Goal: Information Seeking & Learning: Learn about a topic

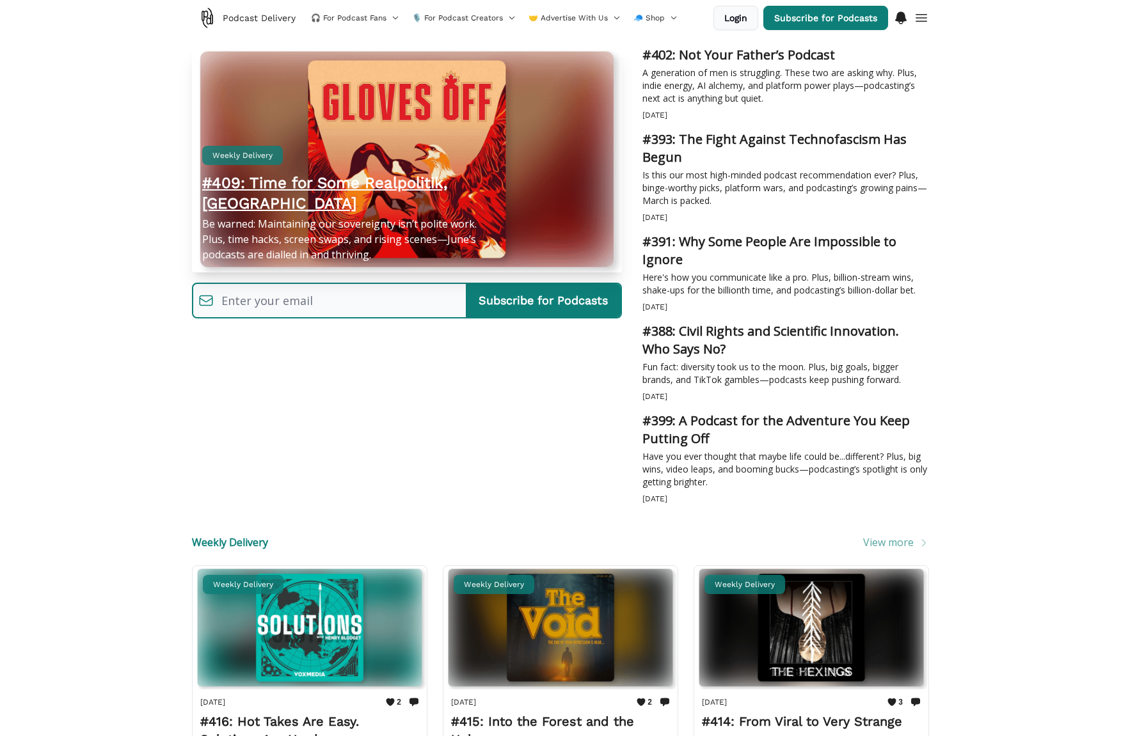
click at [365, 173] on h2 "#409: Time for Some Realpolitik, [GEOGRAPHIC_DATA]" at bounding box center [345, 193] width 287 height 41
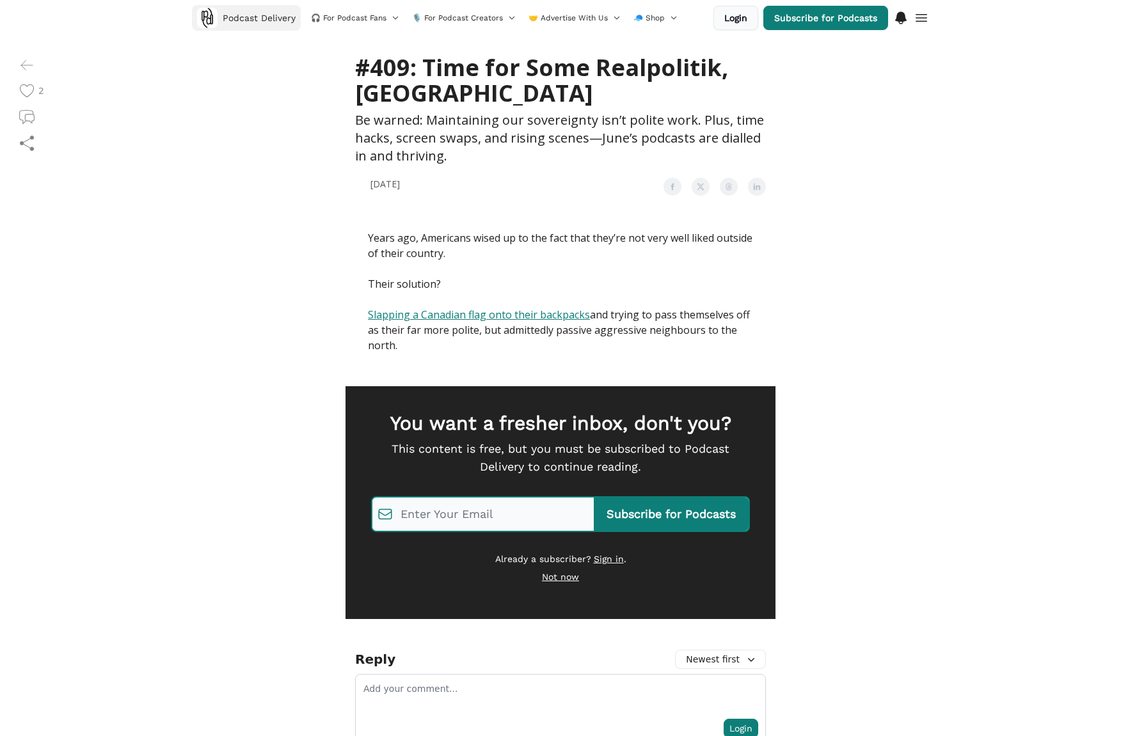
click at [236, 20] on span "Podcast Delivery" at bounding box center [259, 18] width 73 height 13
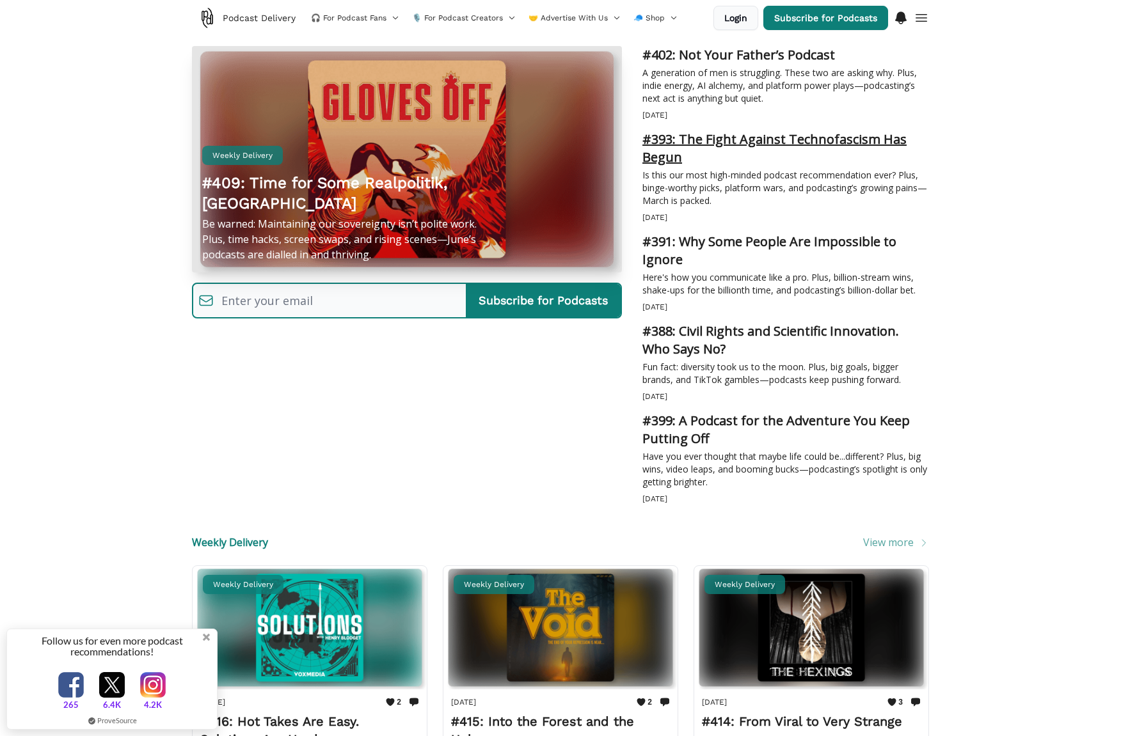
click at [735, 144] on h2 "#393: The Fight Against Technofascism Has Begun" at bounding box center [785, 148] width 287 height 36
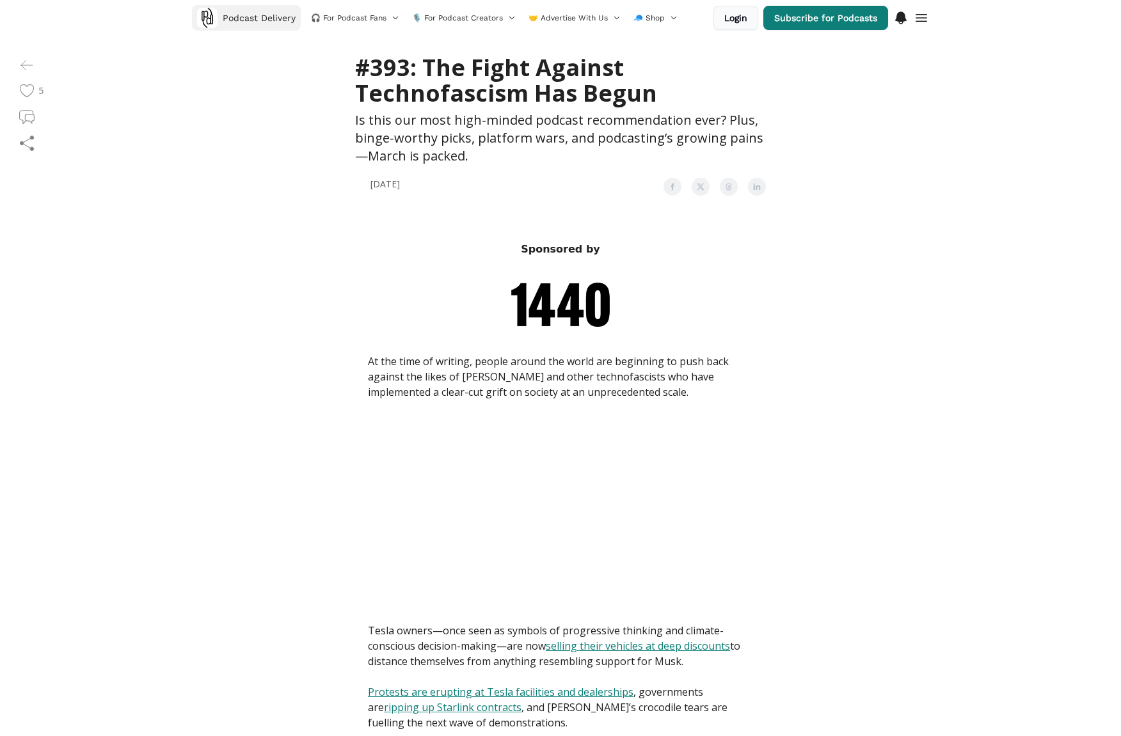
click at [212, 15] on img at bounding box center [207, 18] width 20 height 20
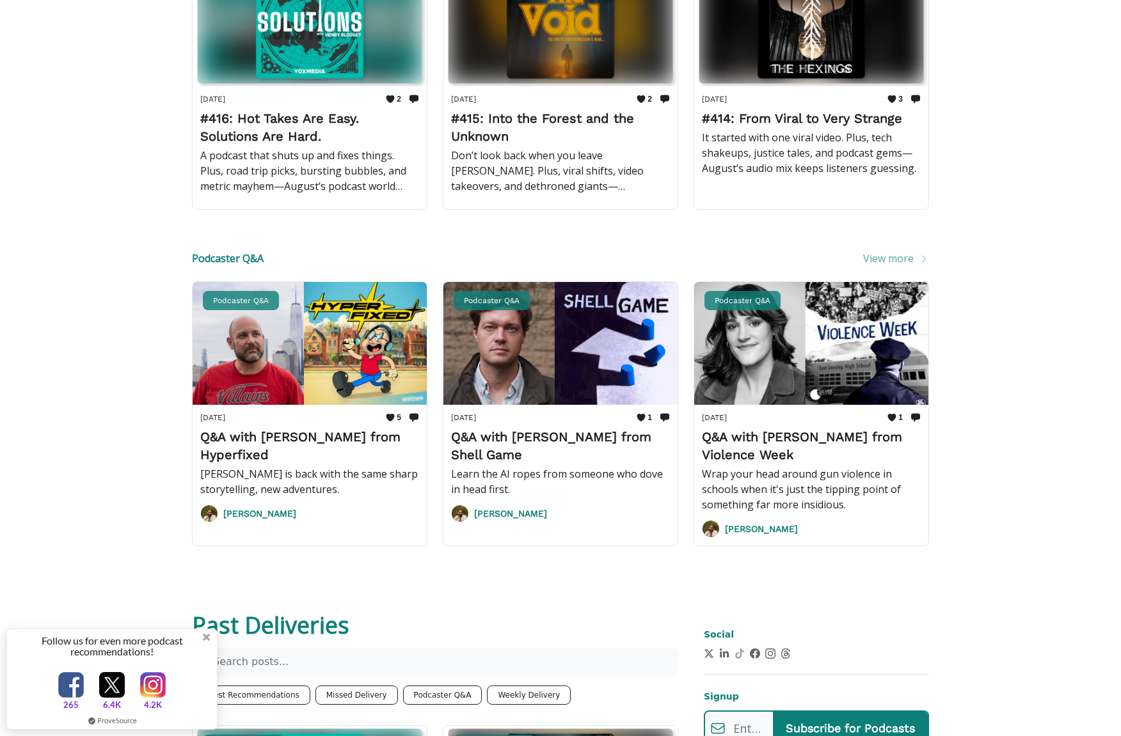
scroll to position [689, 0]
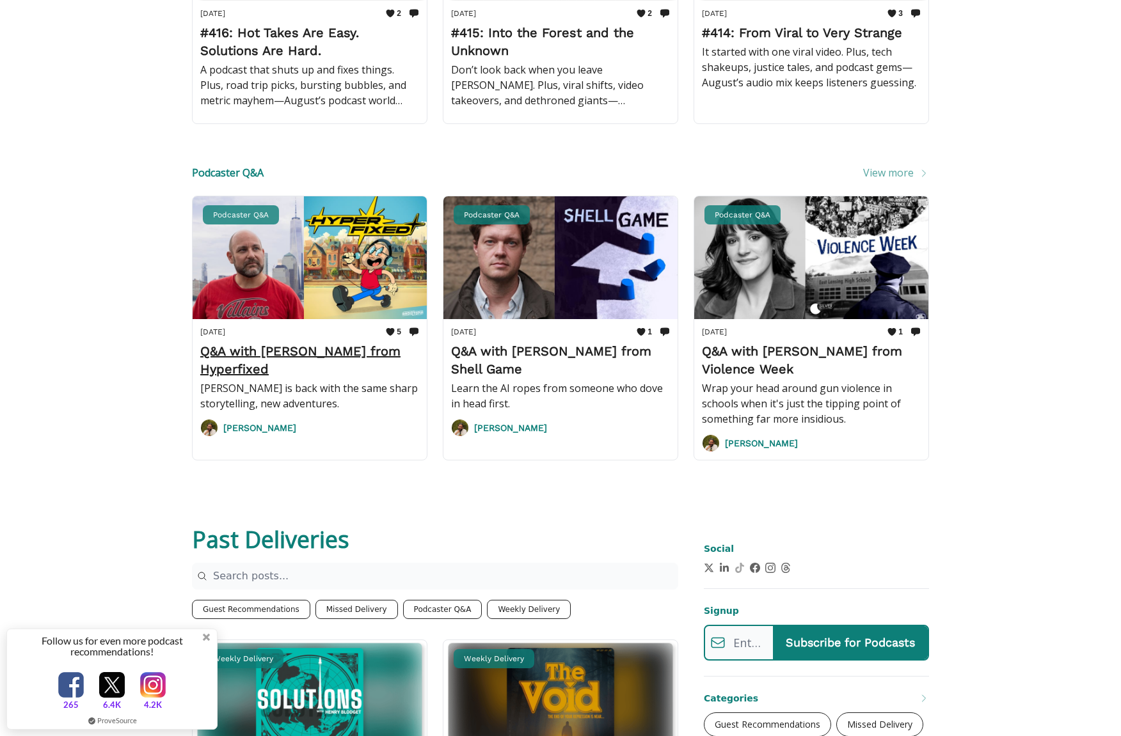
click at [278, 359] on h2 "Q&A with [PERSON_NAME] from Hyperfixed" at bounding box center [309, 360] width 219 height 36
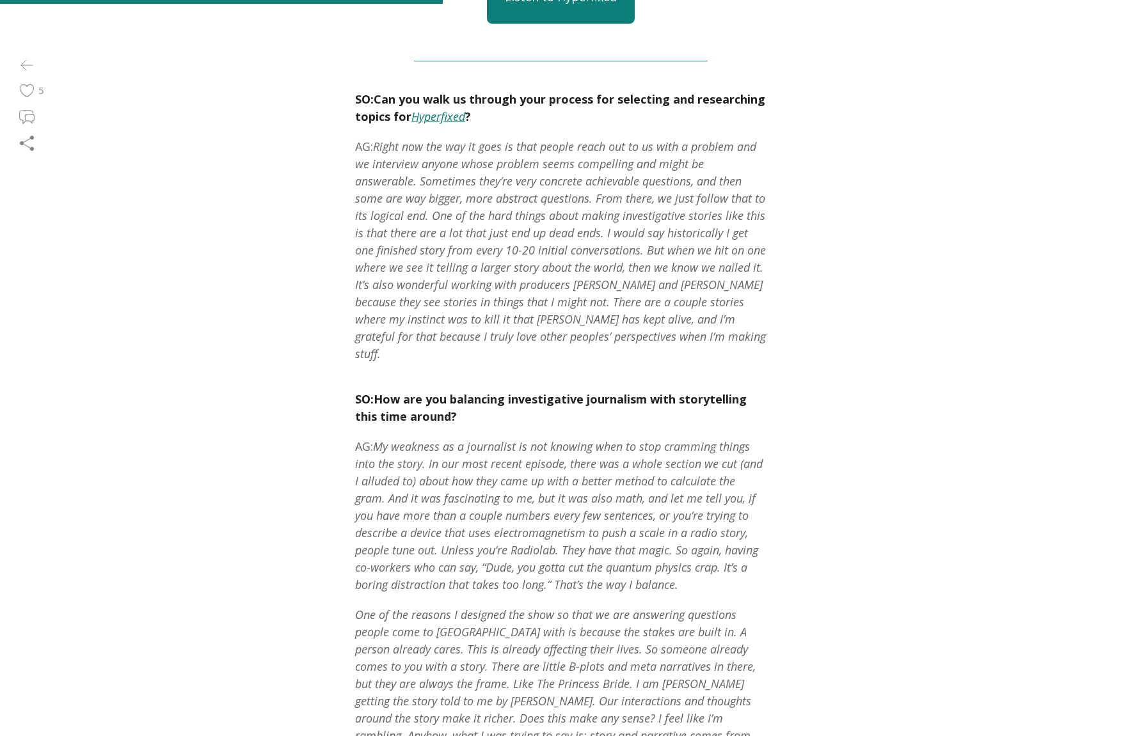
scroll to position [2200, 0]
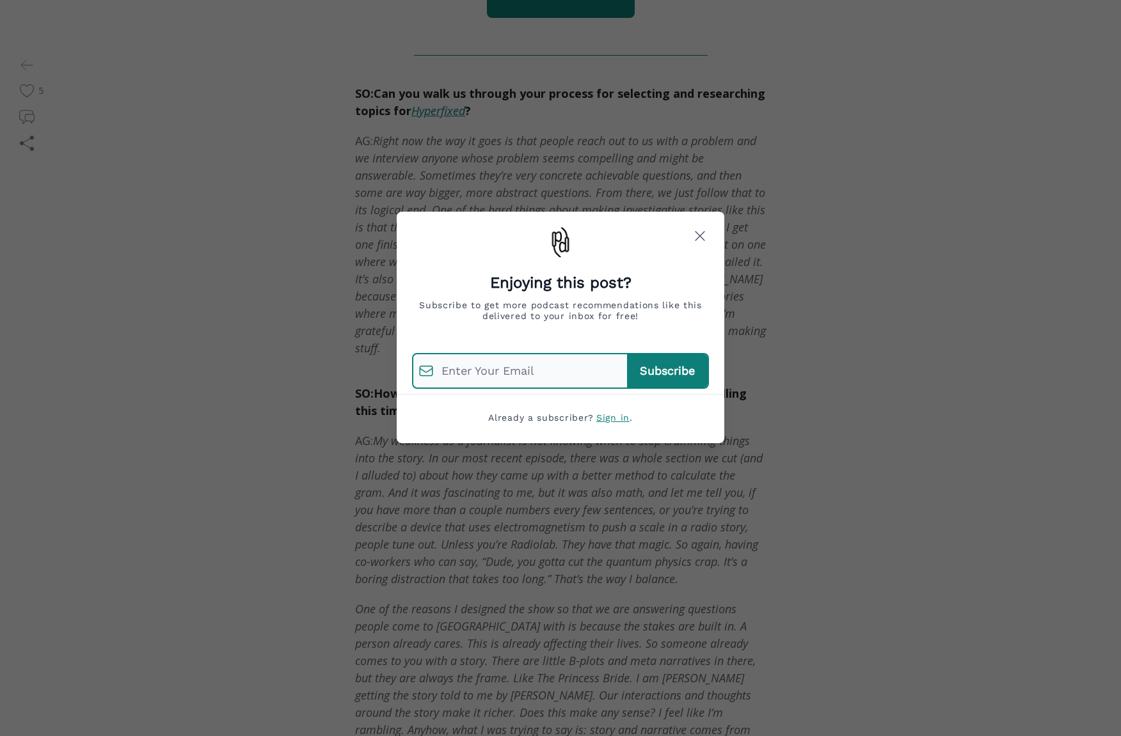
click at [700, 239] on icon "Close" at bounding box center [700, 236] width 18 height 18
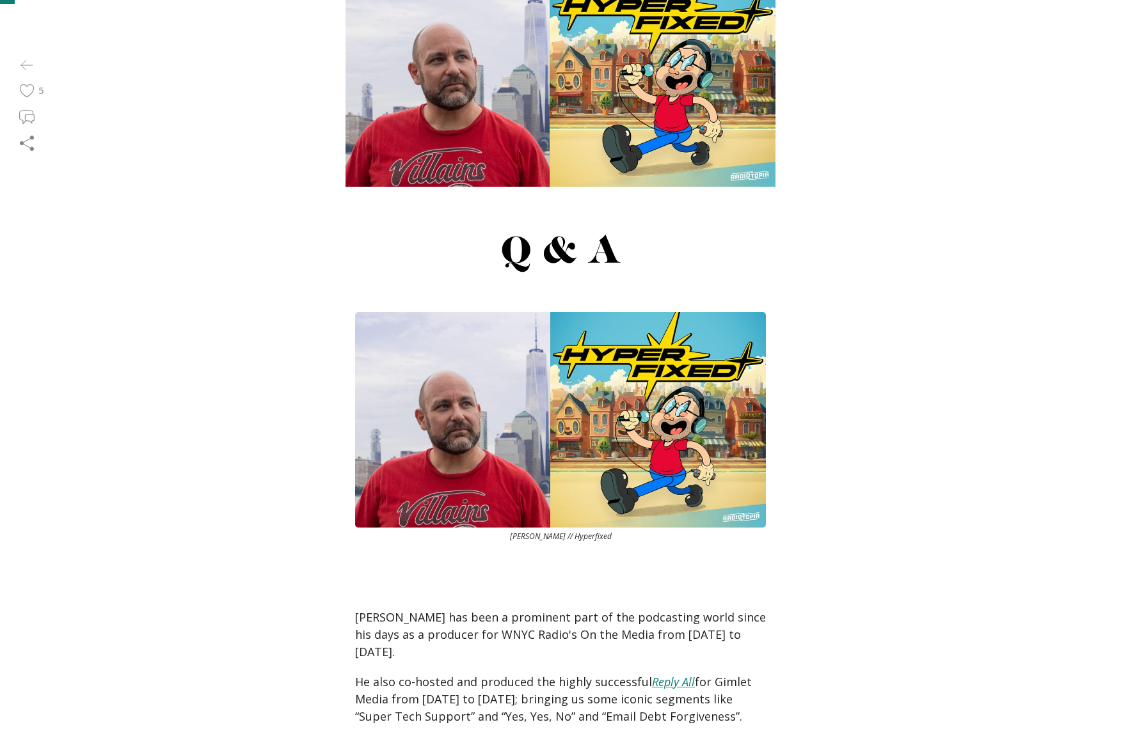
scroll to position [0, 0]
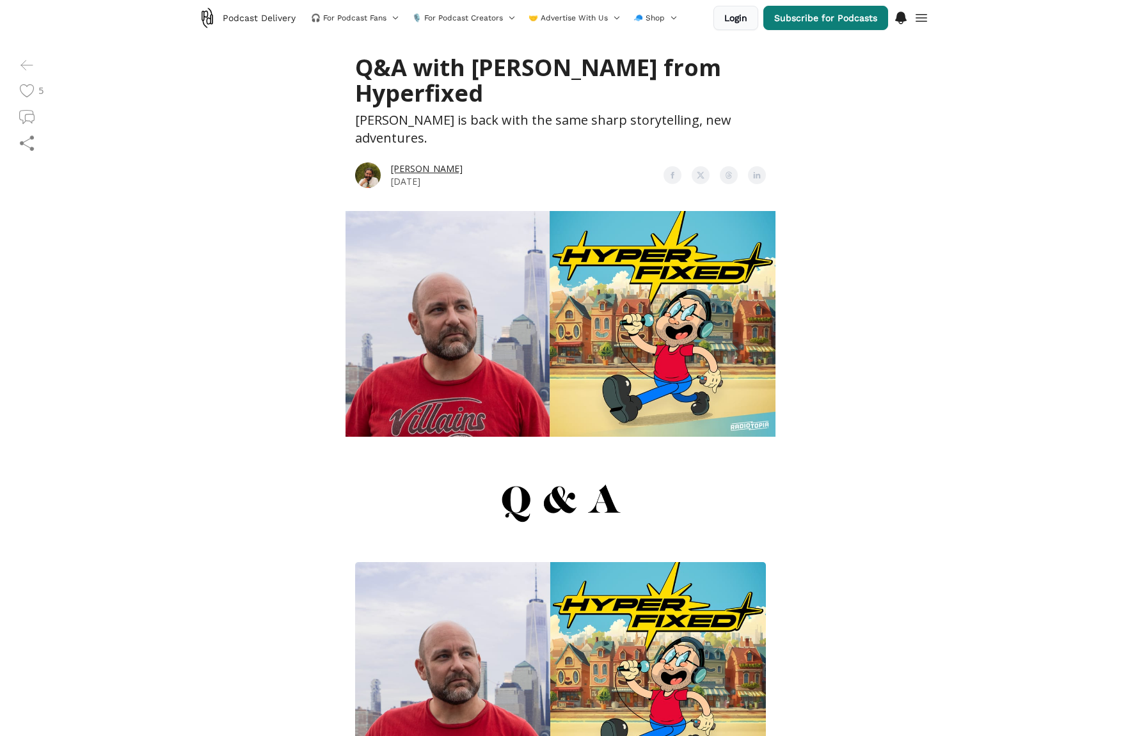
click at [200, 21] on img at bounding box center [207, 18] width 20 height 20
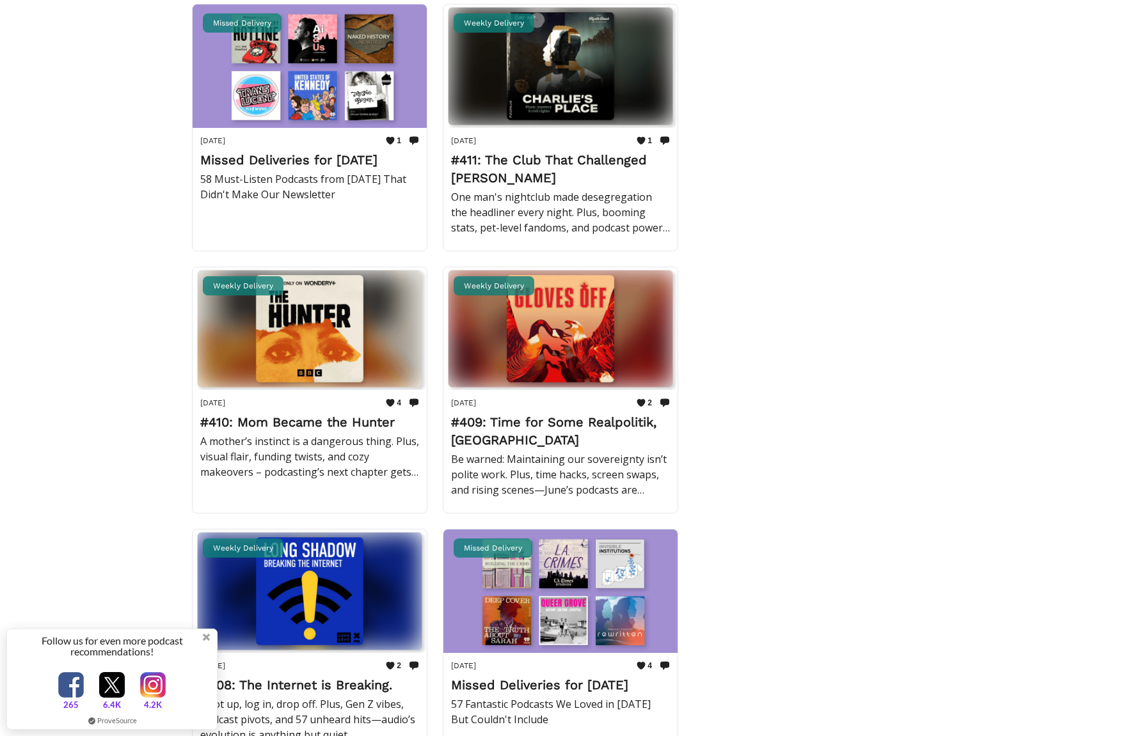
scroll to position [2414, 0]
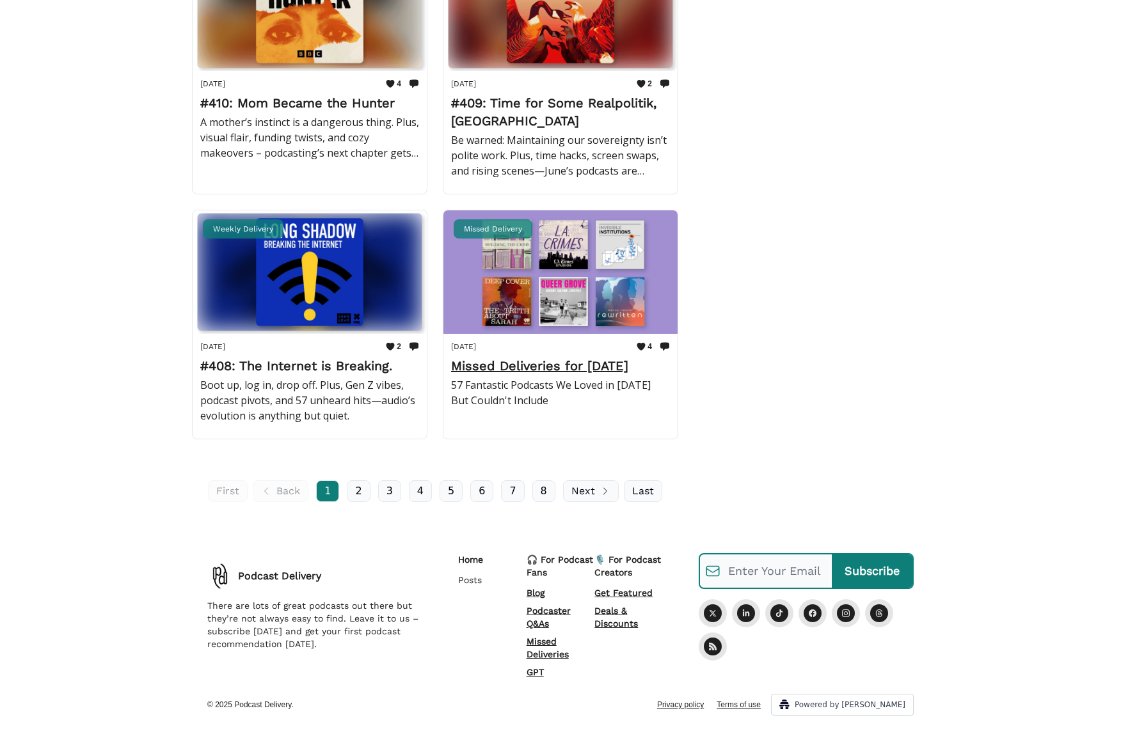
click at [524, 357] on h2 "Missed Deliveries for [DATE]" at bounding box center [560, 366] width 219 height 18
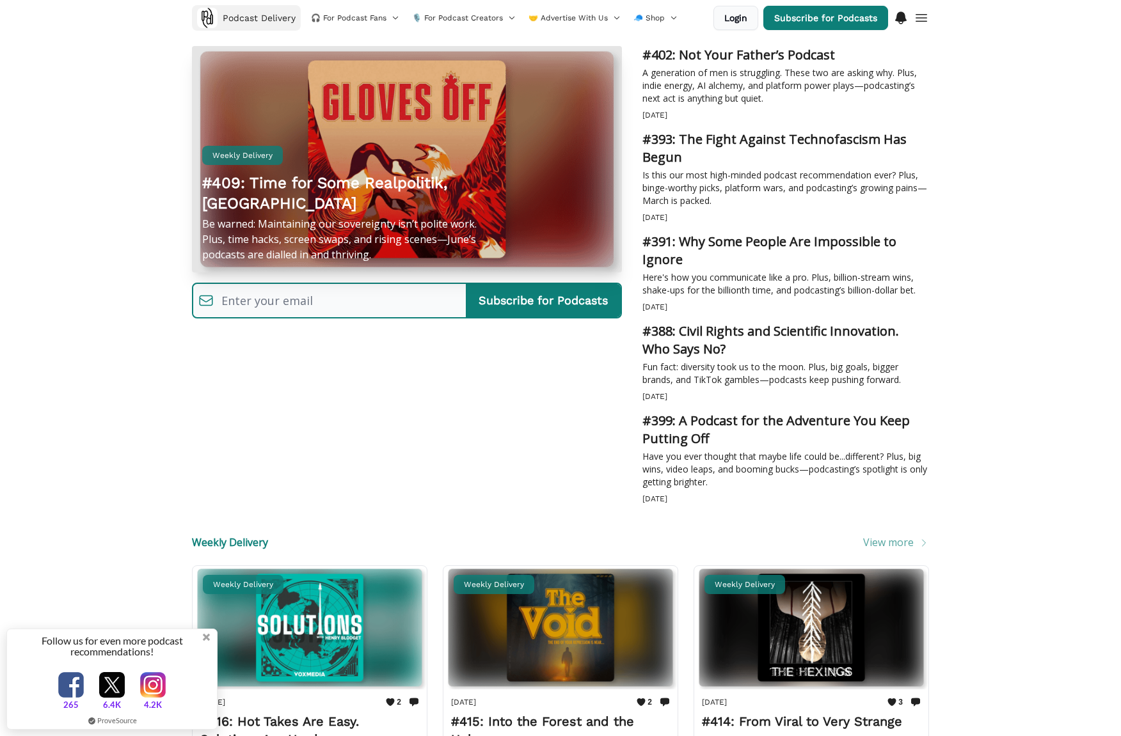
click at [226, 15] on span "Podcast Delivery" at bounding box center [259, 18] width 73 height 13
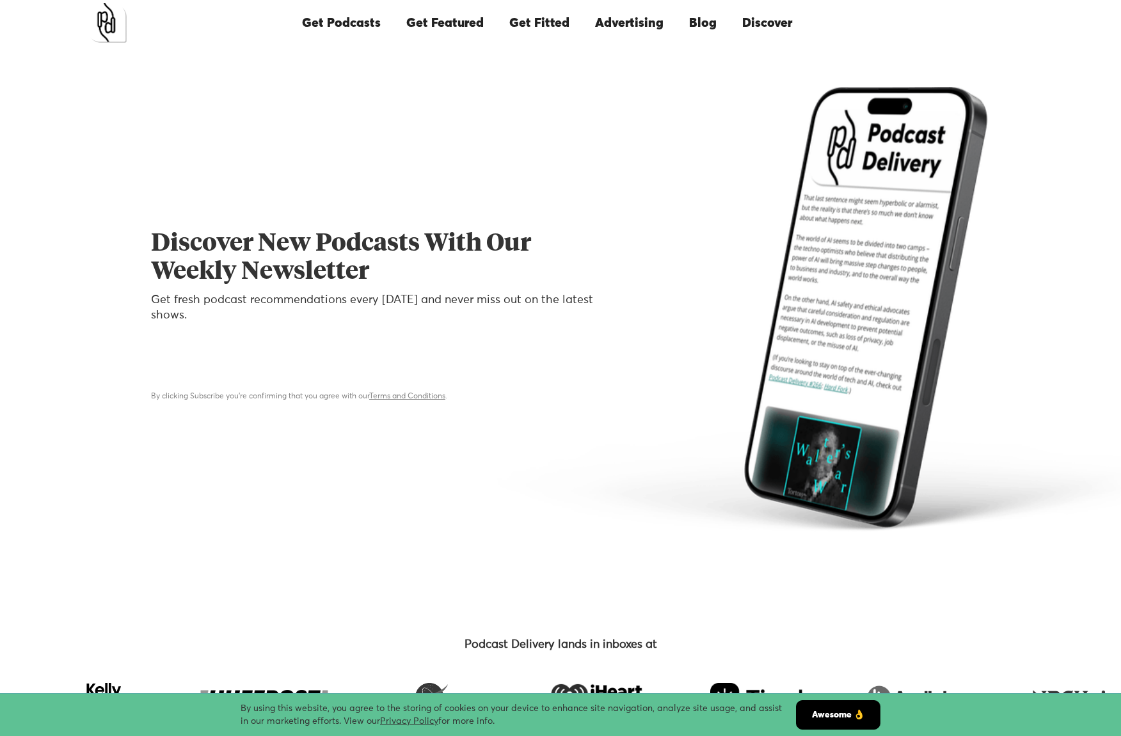
click at [432, 20] on link "Get Featured" at bounding box center [444, 22] width 103 height 43
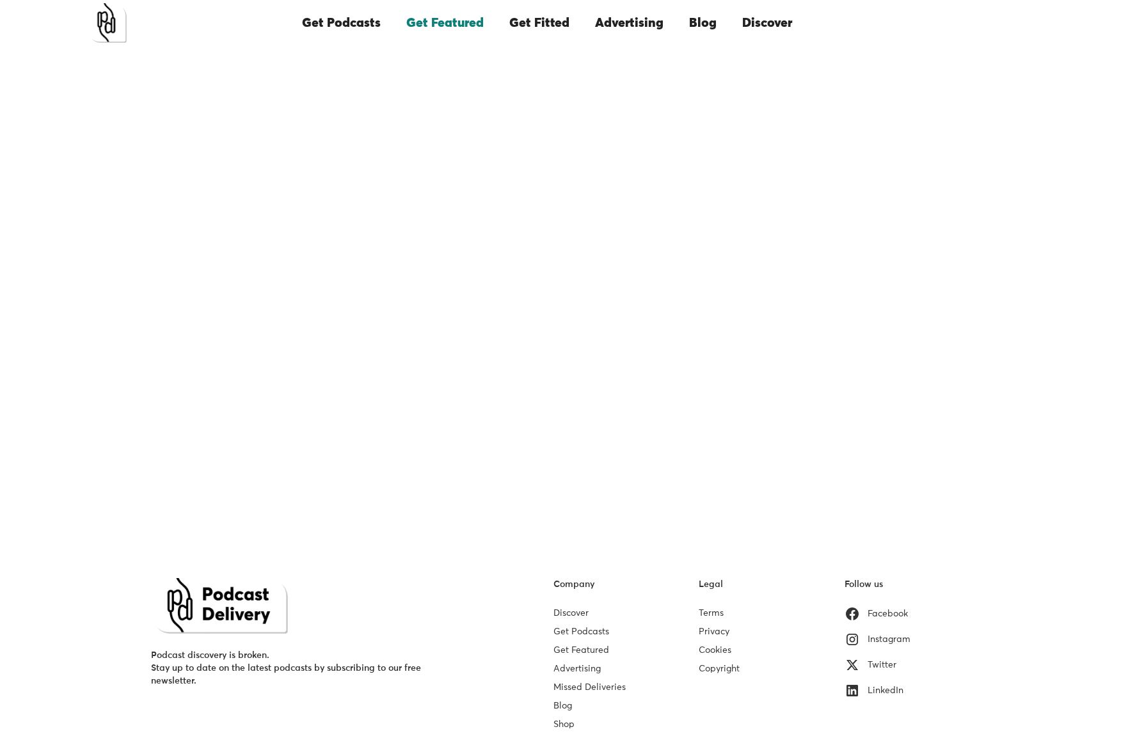
click at [116, 29] on img "home" at bounding box center [107, 23] width 40 height 40
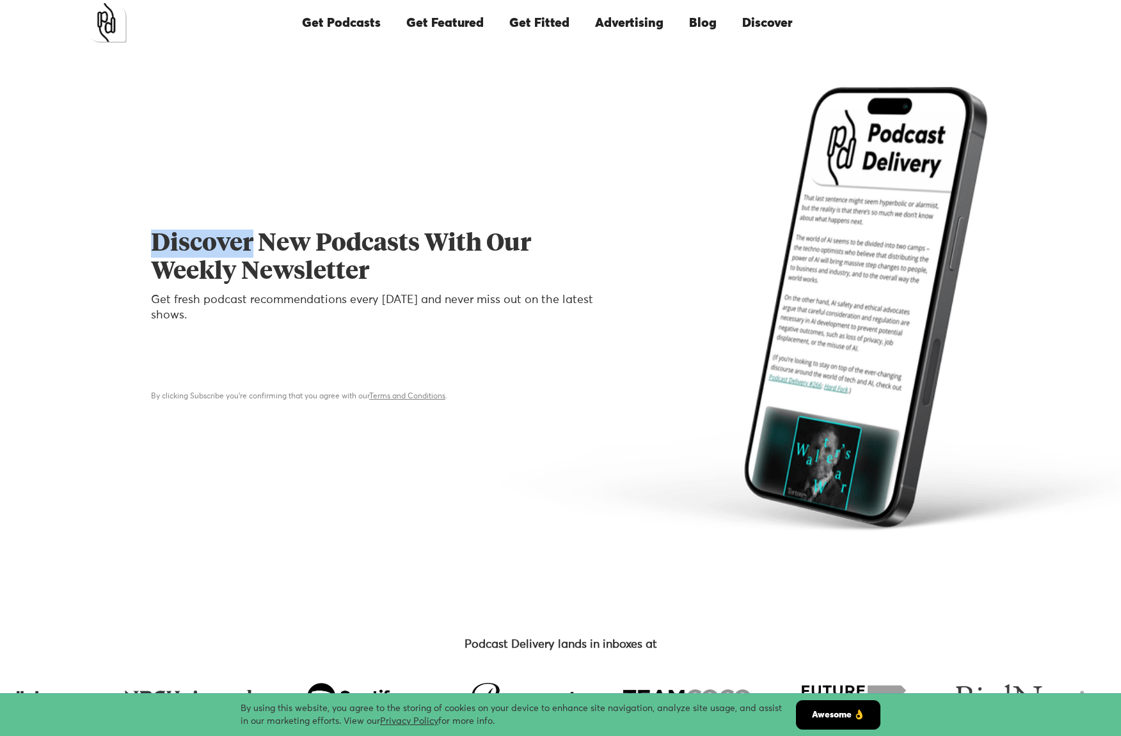
click at [262, 251] on h1 "Discover New Podcasts With Our Weekly Newsletter" at bounding box center [372, 258] width 443 height 56
